Goal: Obtain resource: Download file/media

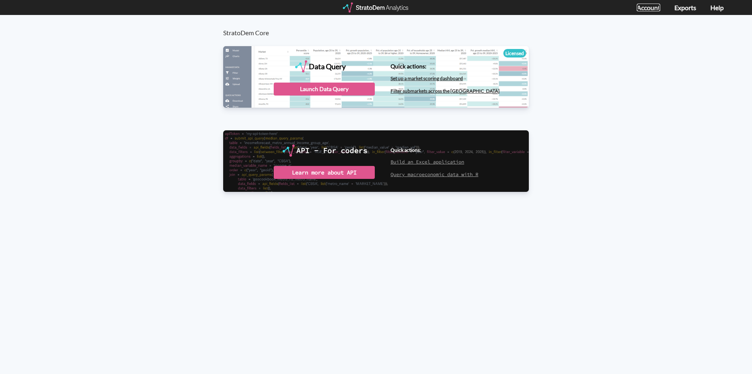
click at [648, 8] on link "Account" at bounding box center [648, 8] width 23 height 8
click at [342, 86] on div "Launch Data Query" at bounding box center [324, 88] width 101 height 13
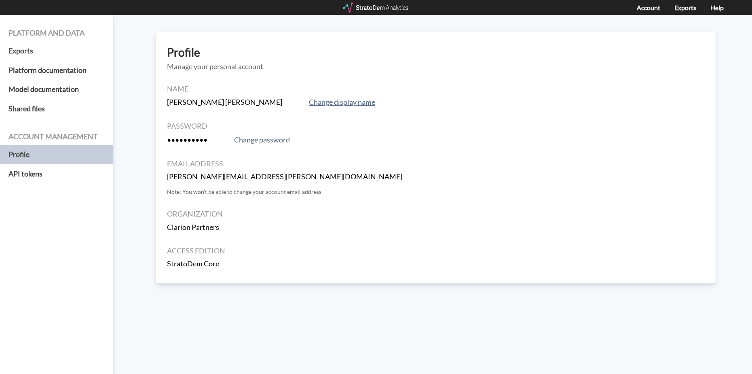
click at [657, 11] on div "Account Exports Help" at bounding box center [687, 7] width 101 height 15
click at [50, 154] on h5 "Profile" at bounding box center [56, 154] width 113 height 19
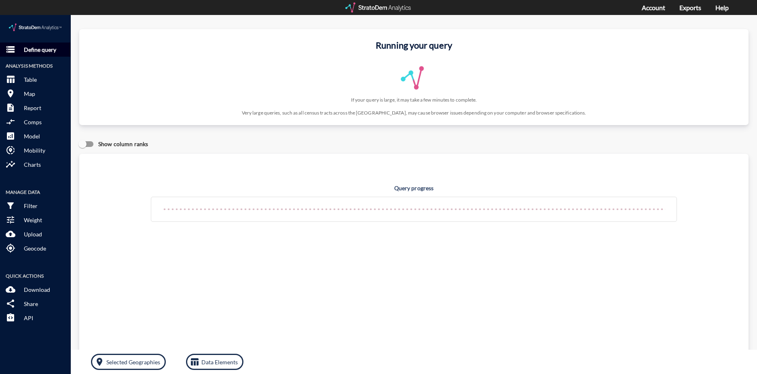
click p "Define query"
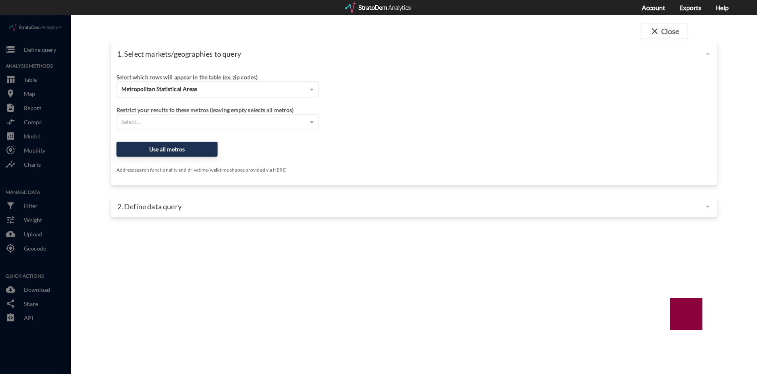
click div "Metropolitan Statistical Areas"
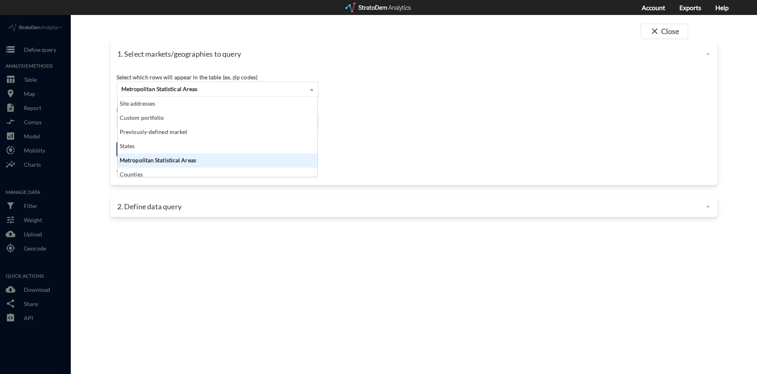
scroll to position [74, 195]
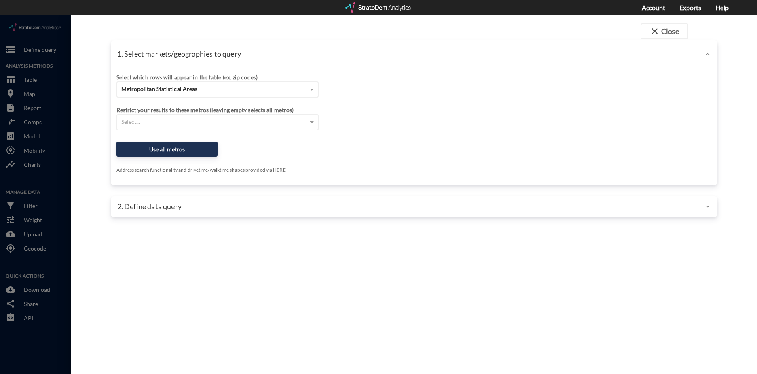
click div "Select which rows will appear in the table (ex. zip codes) Metropolitan Statist…"
click div "Select..."
drag, startPoint x: 432, startPoint y: 77, endPoint x: 327, endPoint y: 99, distance: 107.0
click div "Select which rows will appear in the table (ex. zip codes) Metropolitan Statist…"
click div "Select..."
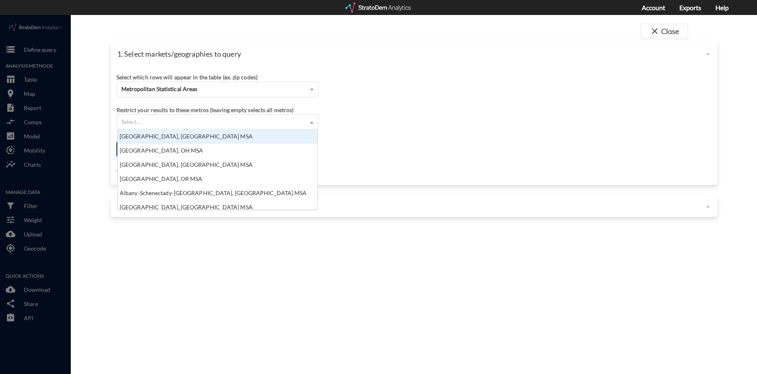
click div "Select which rows will appear in the table (ex. zip codes) Metropolitan Statist…"
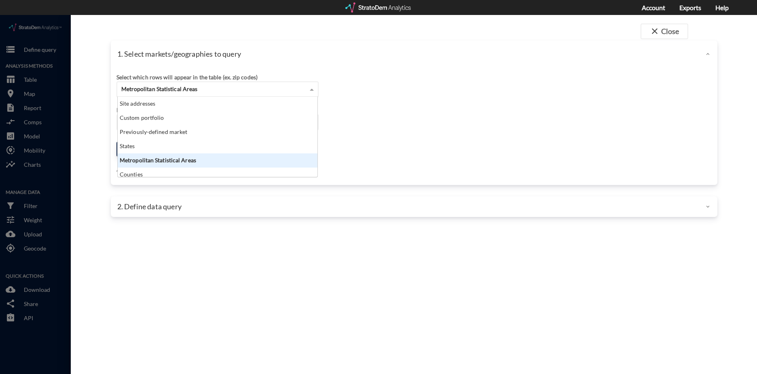
click div "Metropolitan Statistical Areas"
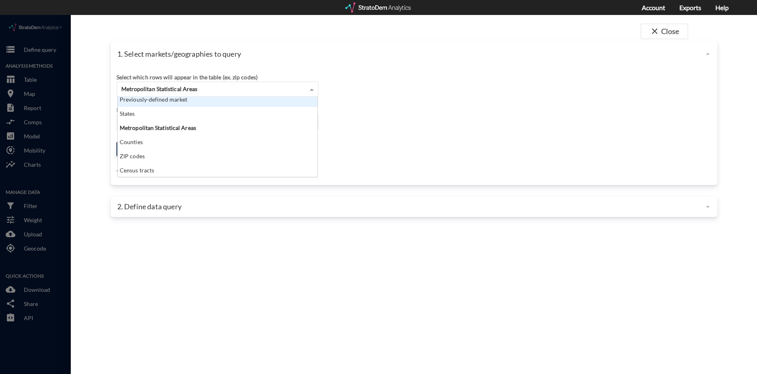
scroll to position [0, 0]
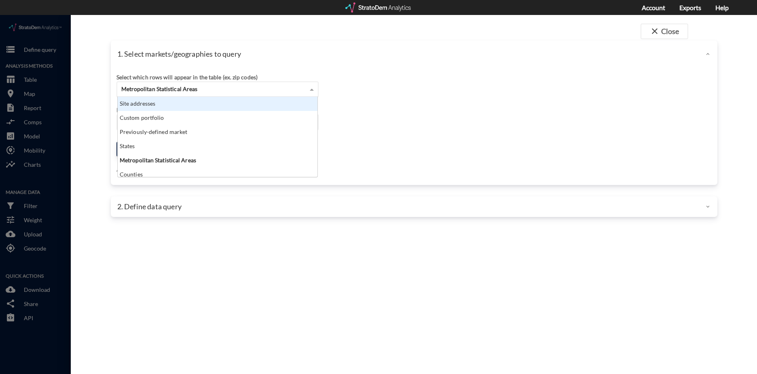
click div "Site addresses"
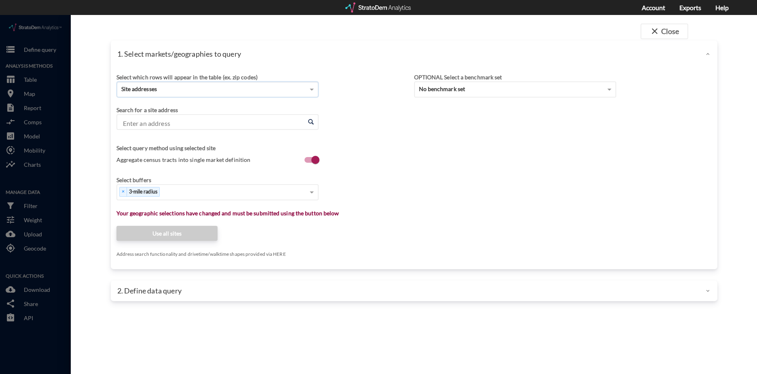
click input "Enter an address"
paste input "5543 Encino Ave, Los Angeles, CA 91316"
type input "5543 Encino Ave, Los Angeles, CA 91316"
click div "Select..."
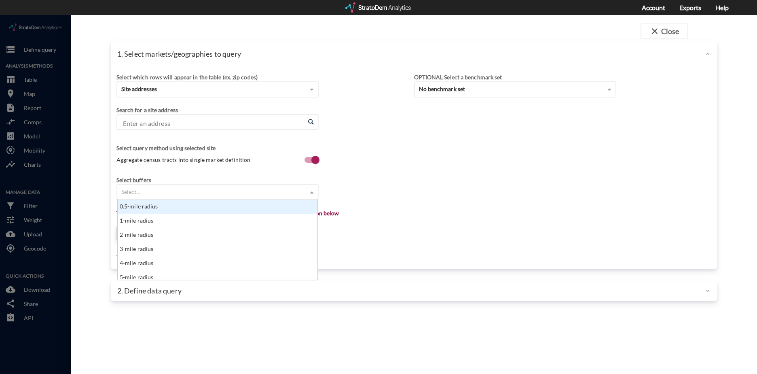
scroll to position [6, 5]
type input "6"
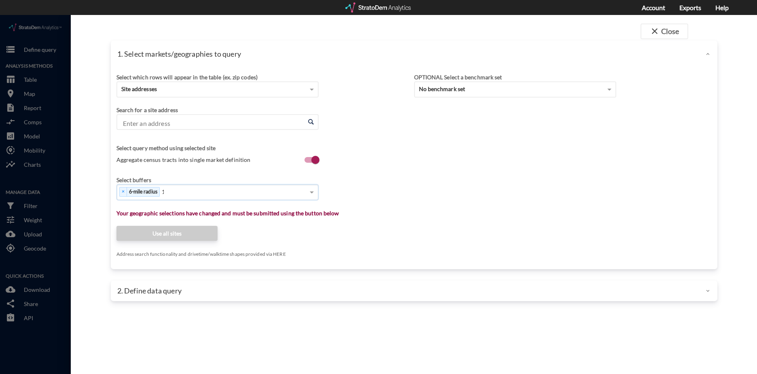
type input "12"
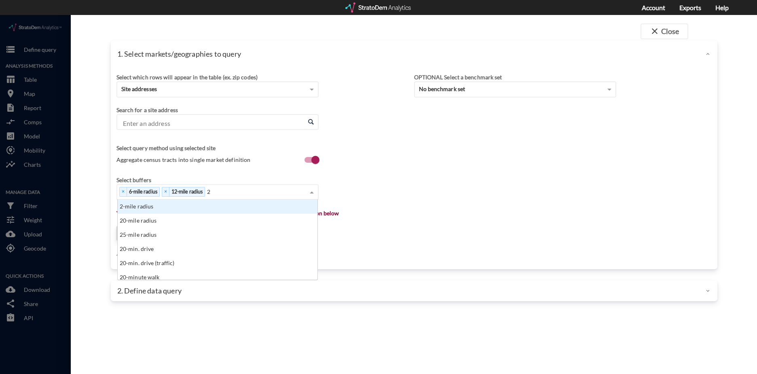
type input "25"
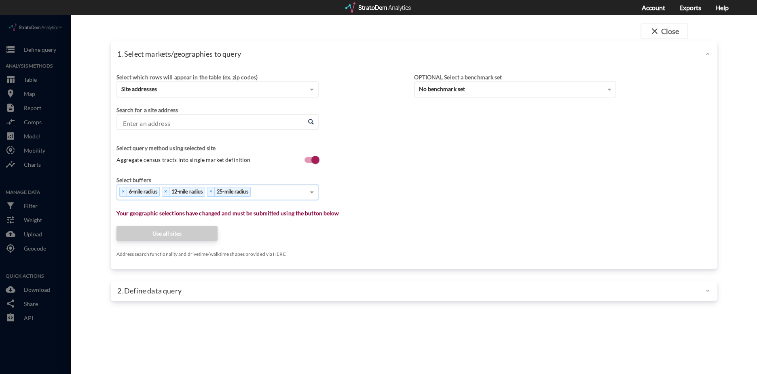
click input "Enter an address"
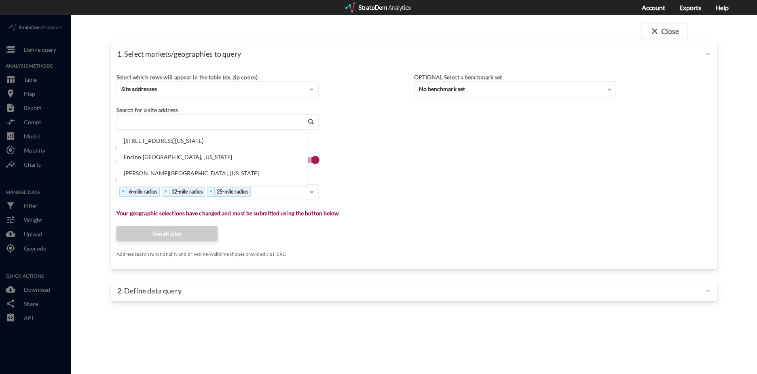
paste input "5543 Encino Ave, Los Angeles, CA 91316"
click li "5543 Encino Ave, Los Angeles, California"
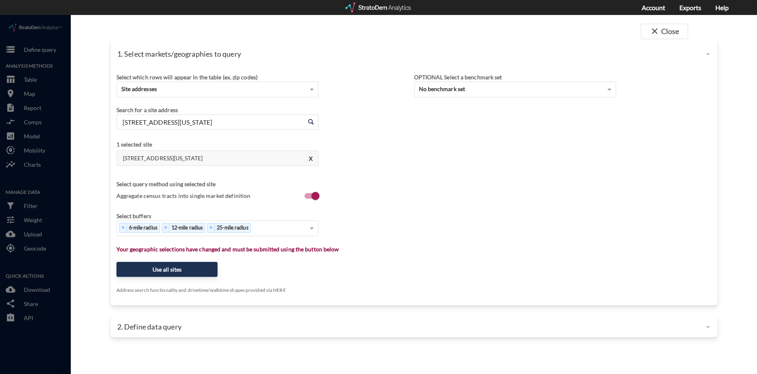
type input "5543 Encino Ave, Los Angeles, California"
click div "Search for a site address Enter an address 5543 Encino Ave, Los Angeles, Califo…"
click button "Use all sites"
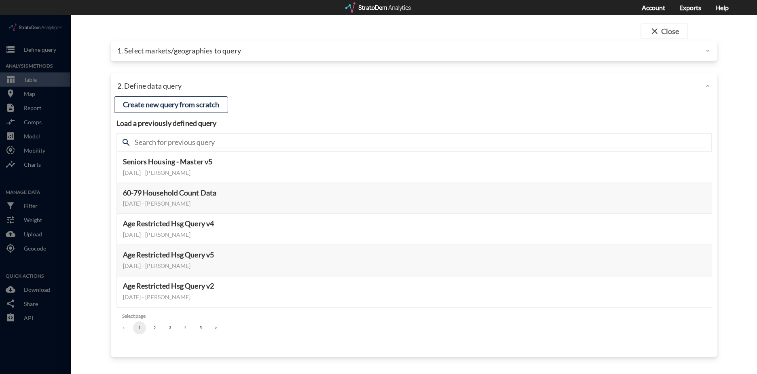
click button "3"
click button "Select this query"
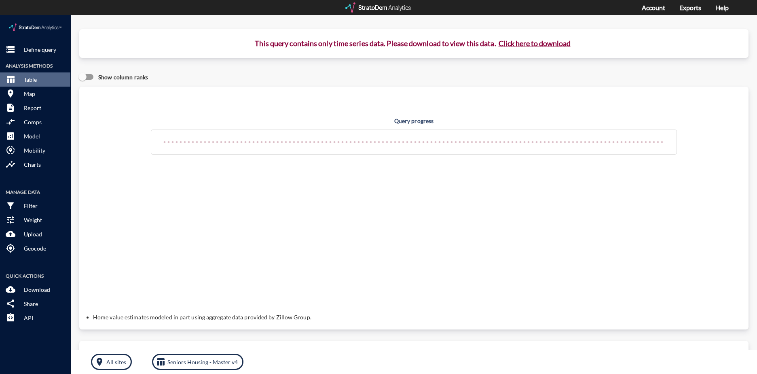
click button "Click here to download"
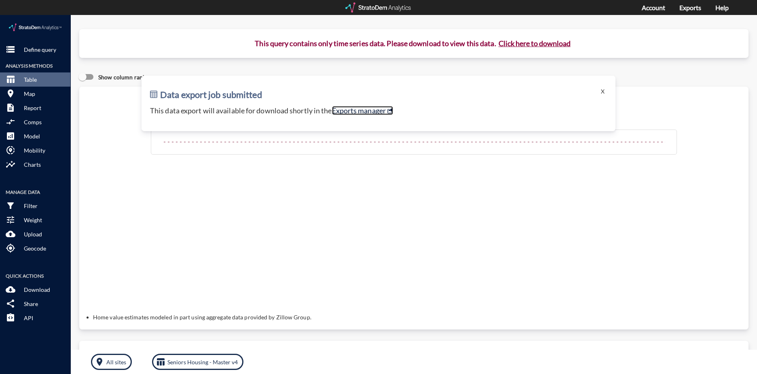
click link "Exports manager"
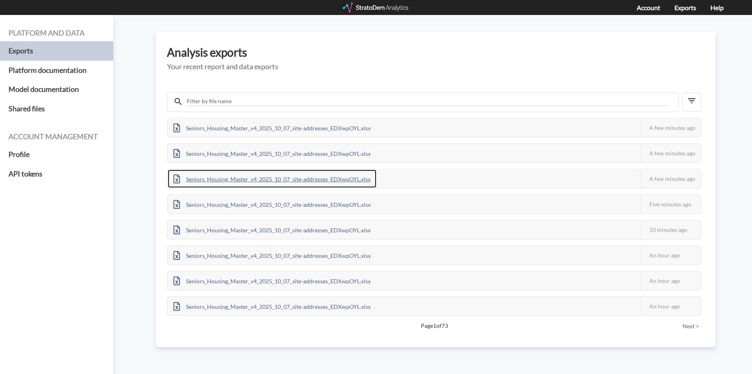
click at [297, 183] on div "Seniors_Housing_Master_v4_2025_10_07_site-addresses_EDXwpOYL.xlsx" at bounding box center [272, 178] width 209 height 18
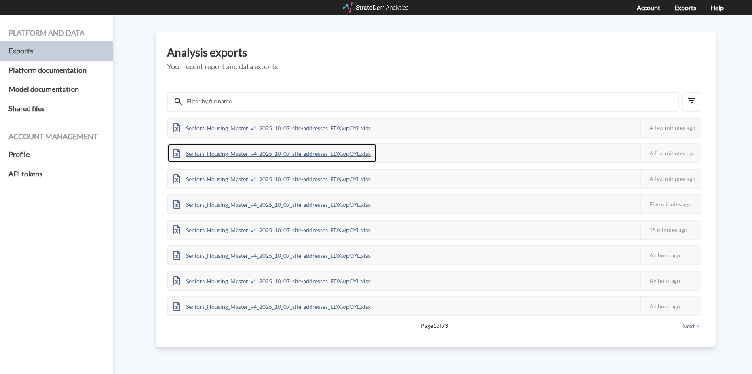
click at [305, 149] on div "Seniors_Housing_Master_v4_2025_10_07_site-addresses_EDXwpOYL.xlsx" at bounding box center [272, 153] width 209 height 18
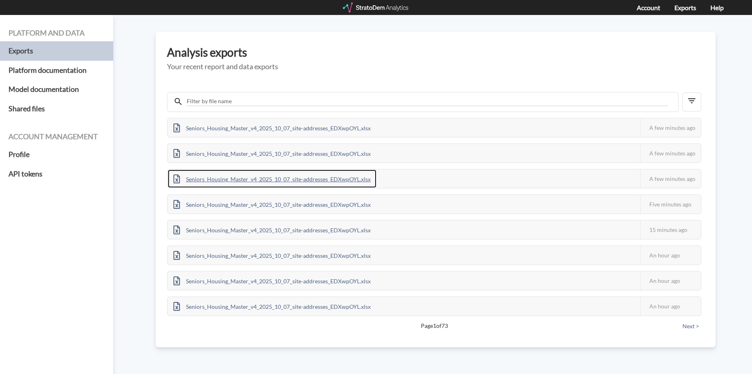
click at [327, 182] on div "Seniors_Housing_Master_v4_2025_10_07_site-addresses_EDXwpOYL.xlsx" at bounding box center [272, 178] width 209 height 18
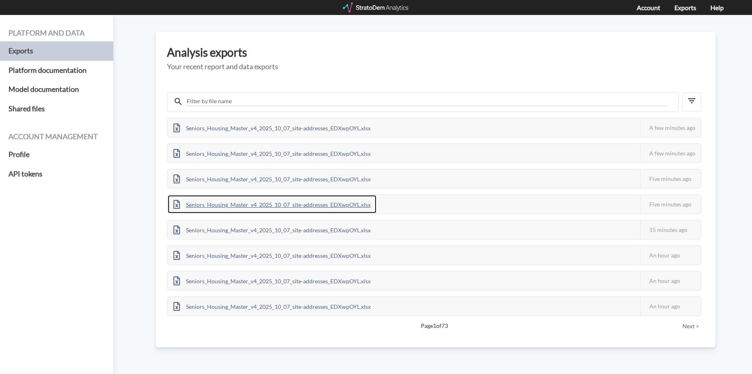
click at [320, 198] on div "Seniors_Housing_Master_v4_2025_10_07_site-addresses_EDXwpOYL.xlsx" at bounding box center [272, 204] width 209 height 18
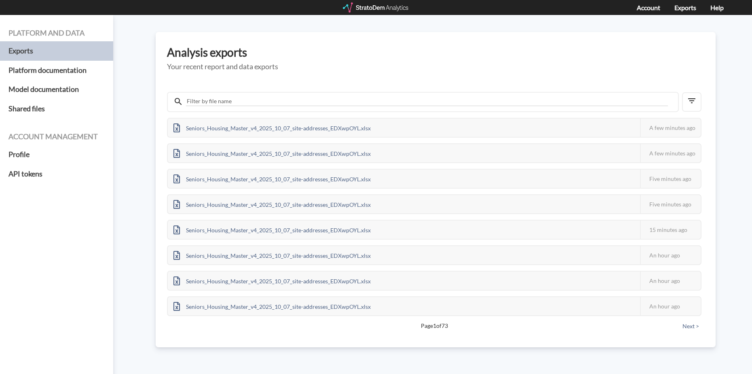
click at [311, 63] on h5 "Your recent report and data exports" at bounding box center [435, 67] width 537 height 8
click at [314, 231] on div "Seniors_Housing_Master_v4_2025_10_07_site-addresses_EDXwpOYL.xlsx" at bounding box center [272, 229] width 209 height 18
click at [399, 77] on div "Seniors_Housing_Master_v4_2025_10_07_site-addresses_EDXwpOYL.xlsx This job fail…" at bounding box center [435, 204] width 537 height 258
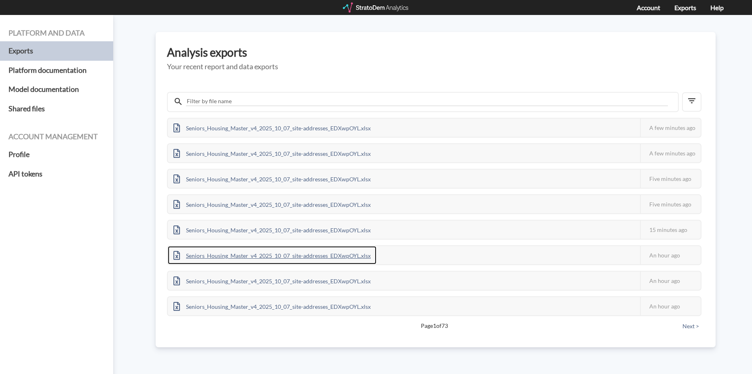
click at [344, 260] on div "Seniors_Housing_Master_v4_2025_10_07_site-addresses_EDXwpOYL.xlsx" at bounding box center [272, 255] width 209 height 18
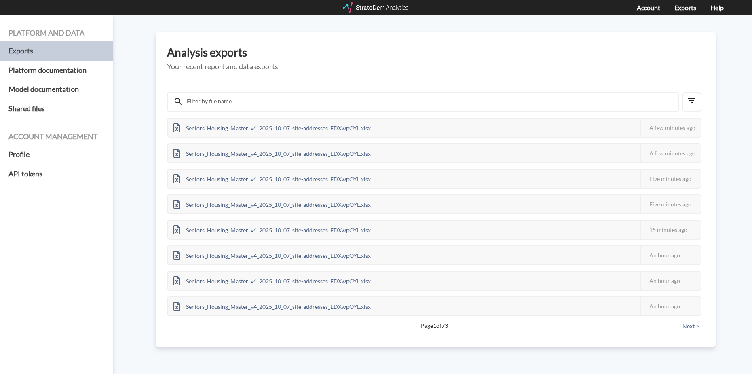
click at [384, 49] on h3 "Analysis exports" at bounding box center [435, 52] width 537 height 13
